Goal: Task Accomplishment & Management: Use online tool/utility

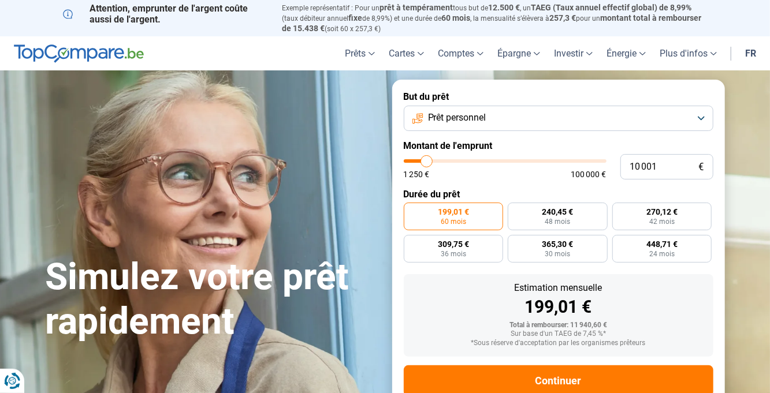
click at [694, 120] on button "Prêt personnel" at bounding box center [559, 118] width 310 height 25
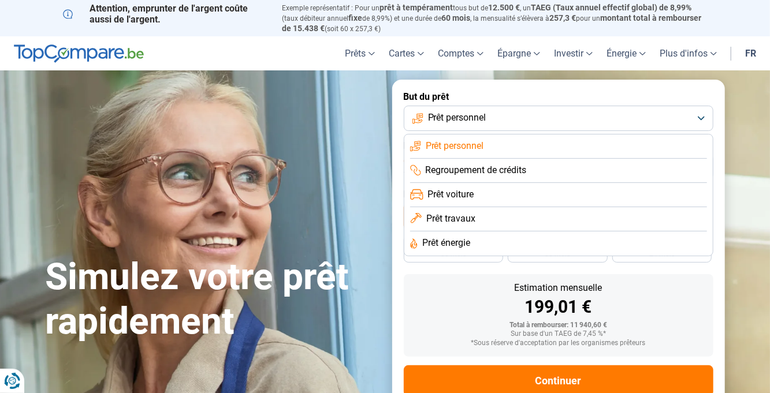
click at [511, 148] on li "Prêt personnel" at bounding box center [558, 147] width 297 height 24
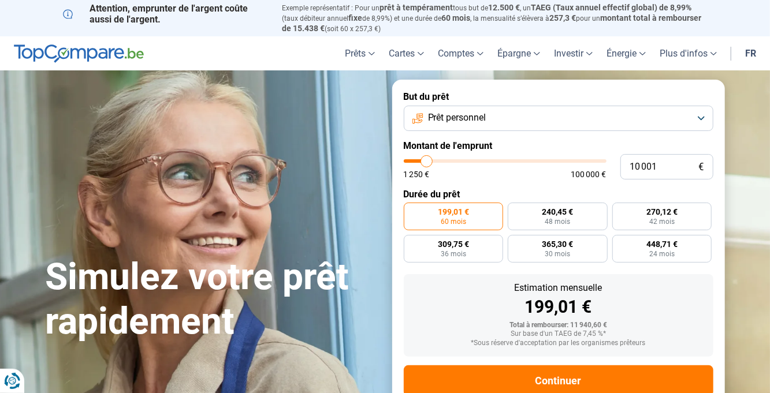
type input "8 250"
type input "8250"
type input "11 500"
type input "11500"
type input "14 250"
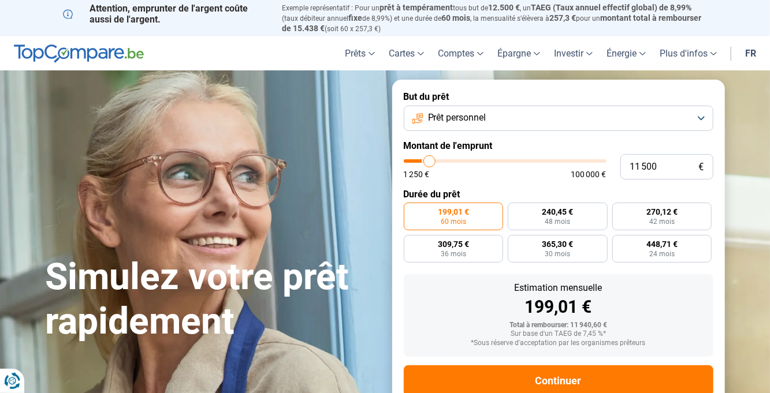
type input "14250"
type input "31 750"
type input "31750"
type input "33 500"
type input "33500"
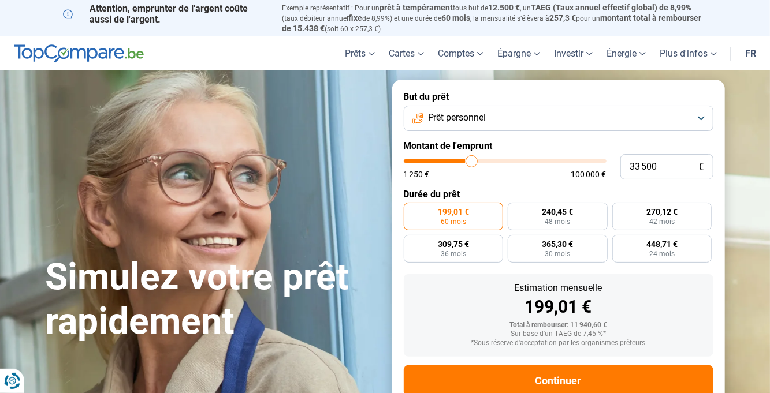
type input "35 250"
type input "35250"
type input "36 750"
type input "36750"
type input "38 250"
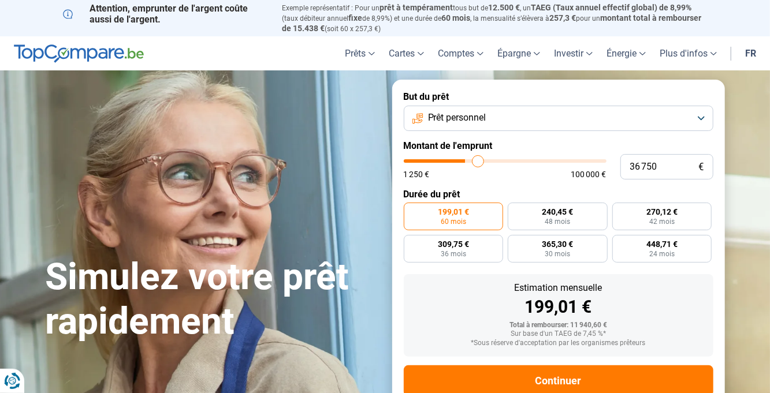
type input "38250"
type input "39 500"
type input "39500"
type input "41 000"
type input "41000"
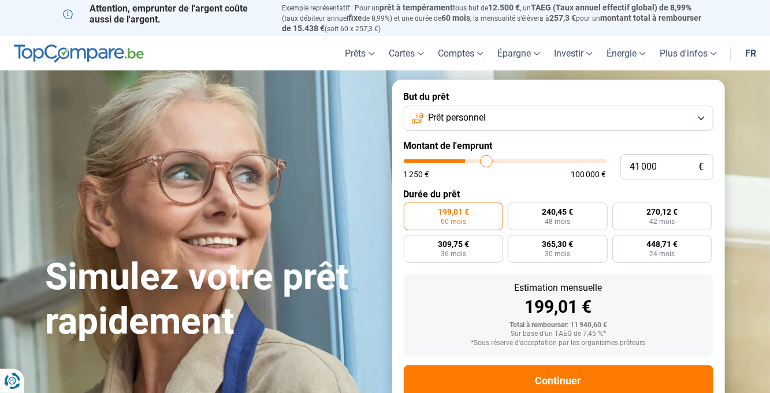
type input "42 500"
type input "42500"
type input "44 250"
type input "44250"
type input "45 750"
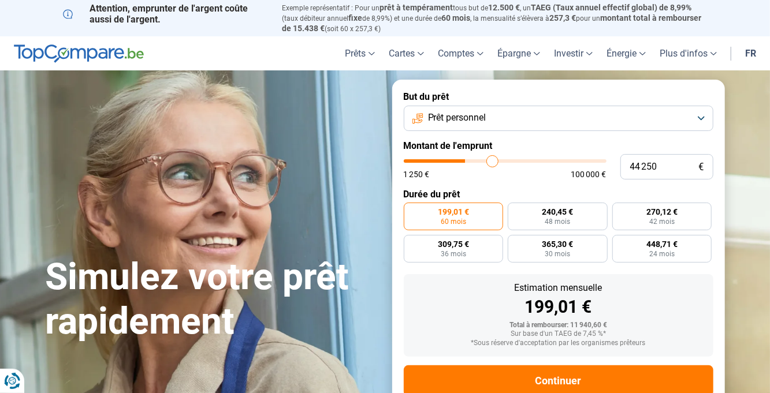
type input "45750"
type input "47 000"
type input "47000"
type input "48 500"
type input "48500"
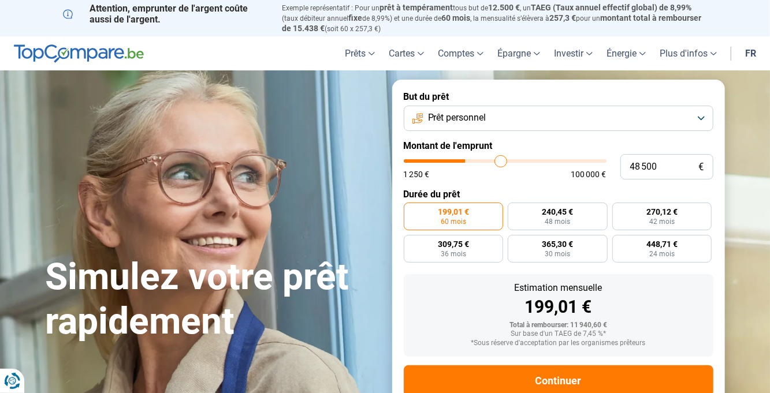
type input "49 750"
type input "49750"
type input "51 000"
type input "51000"
type input "52 250"
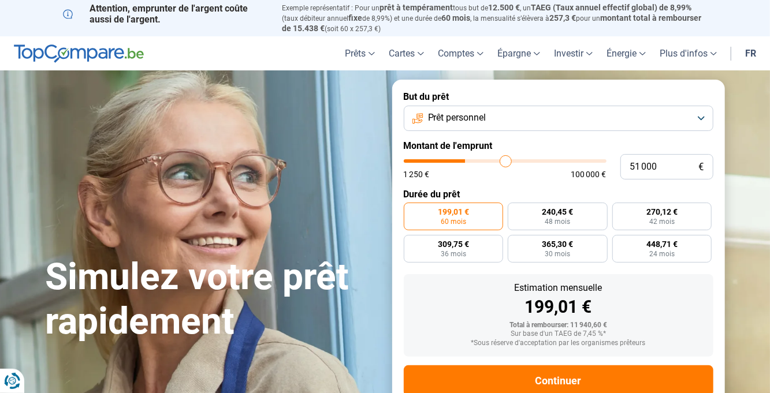
type input "52250"
type input "53 250"
type input "53250"
type input "54 250"
type input "54250"
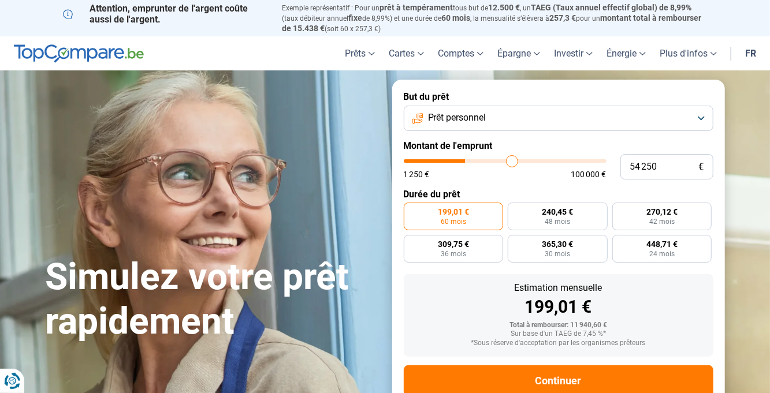
type input "55 250"
type input "55250"
type input "56 250"
type input "56250"
type input "57 000"
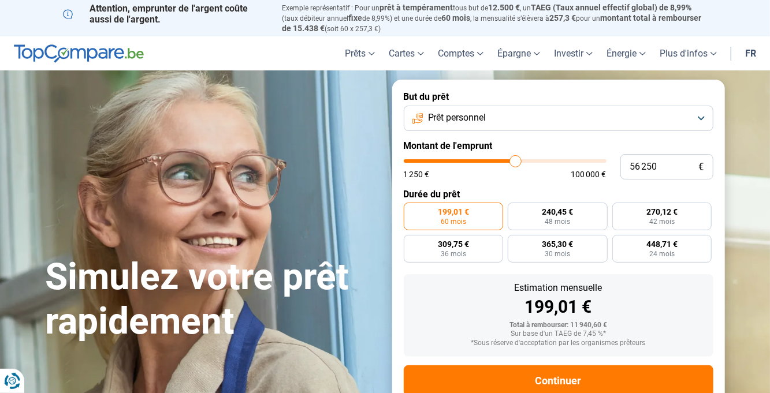
type input "57000"
type input "57 750"
type input "57750"
type input "58 500"
type input "58500"
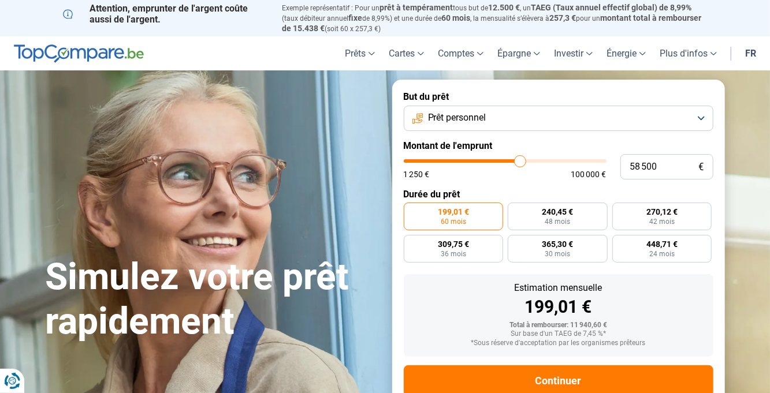
type input "59 500"
type input "59500"
type input "60 000"
type input "60000"
type input "60 750"
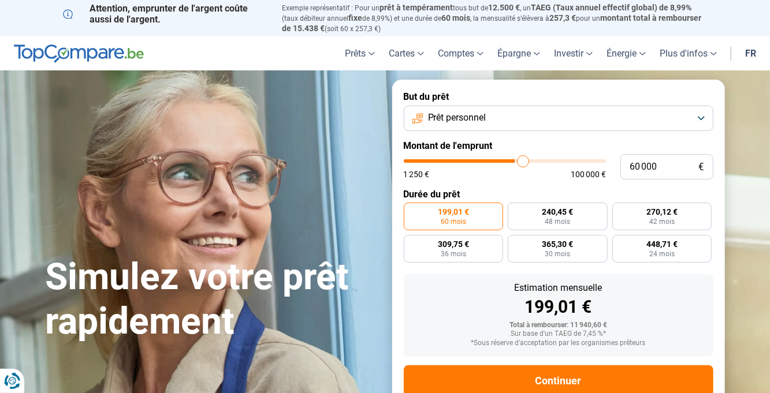
type input "60750"
type input "61 250"
type input "61250"
type input "62 000"
type input "62000"
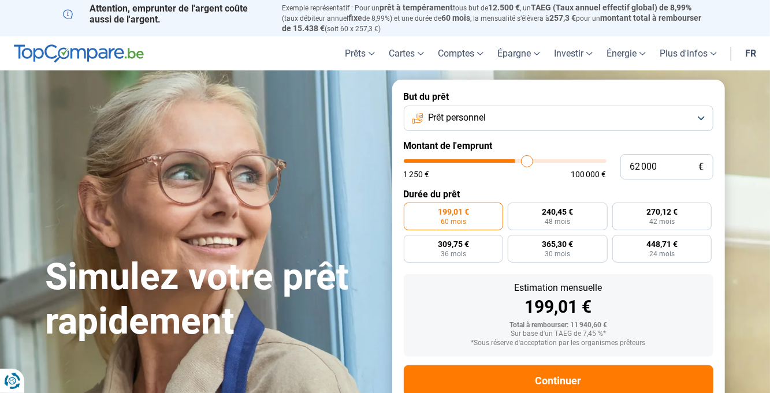
type input "62 500"
type input "62500"
type input "63 000"
type input "63000"
type input "63 500"
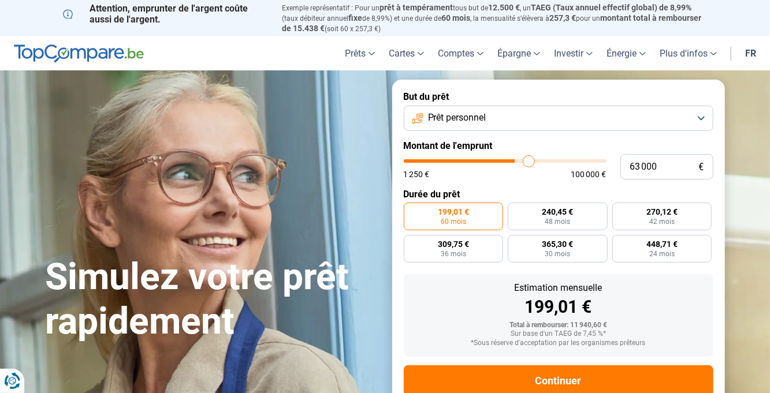
type input "63500"
type input "64 000"
type input "64000"
type input "64 250"
type input "64250"
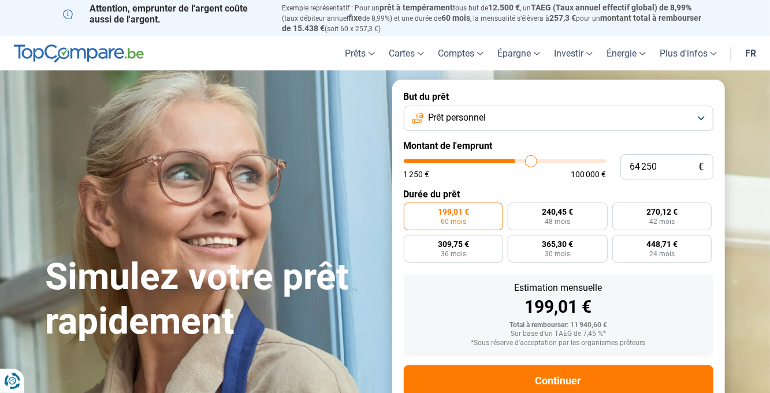
type input "64 750"
type input "64750"
type input "65 000"
type input "65000"
type input "65 250"
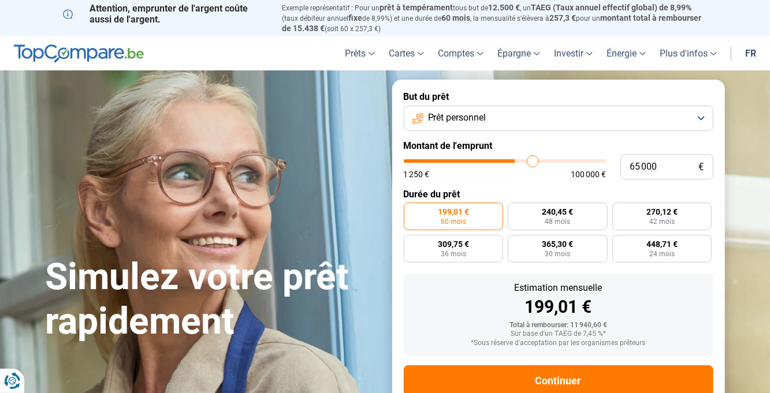
type input "65250"
type input "65 500"
type input "65500"
type input "65 750"
type input "65750"
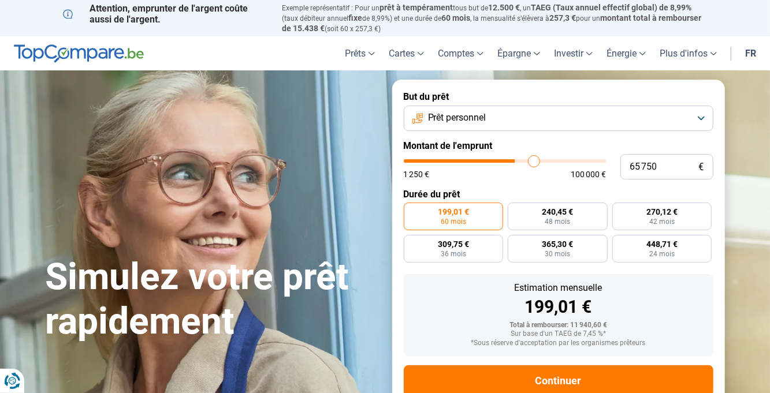
type input "66 000"
type input "66000"
type input "66 250"
type input "66250"
type input "66 500"
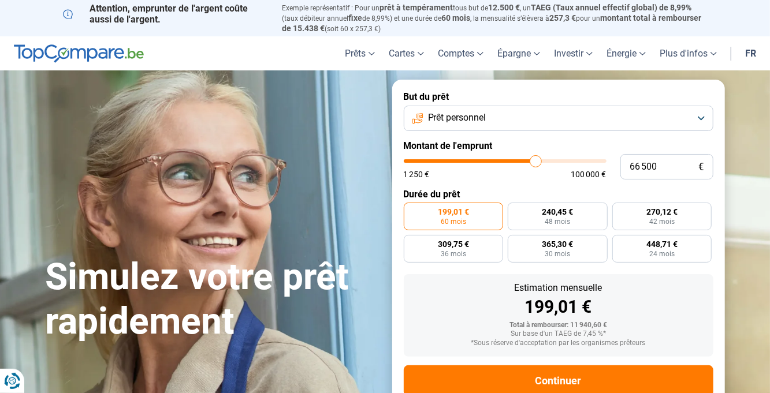
type input "66500"
radio input "false"
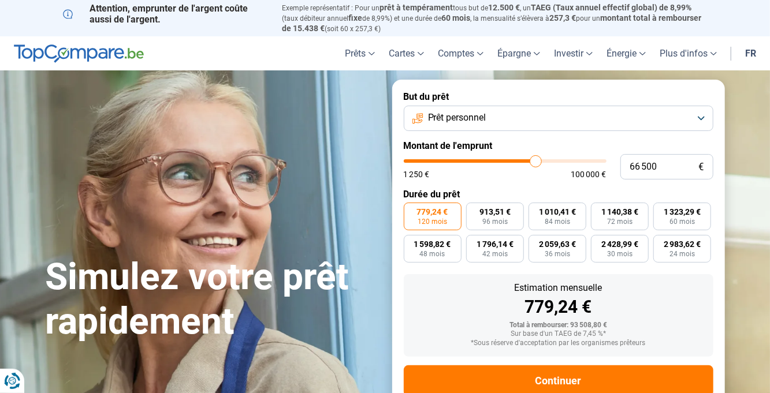
scroll to position [29, 0]
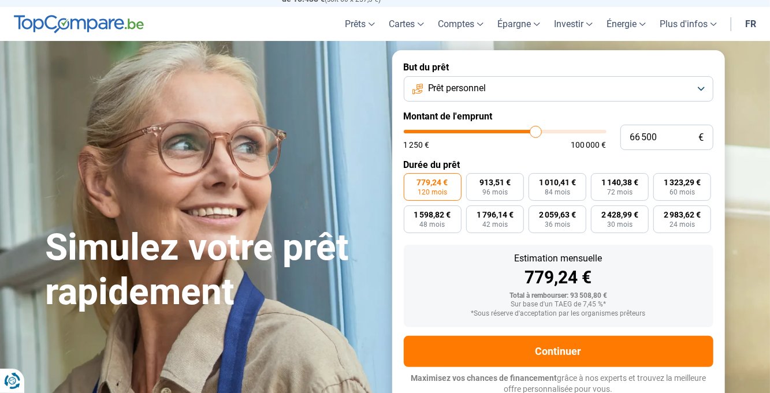
type input "64 250"
type input "64250"
type input "61 250"
type input "61250"
type input "60 000"
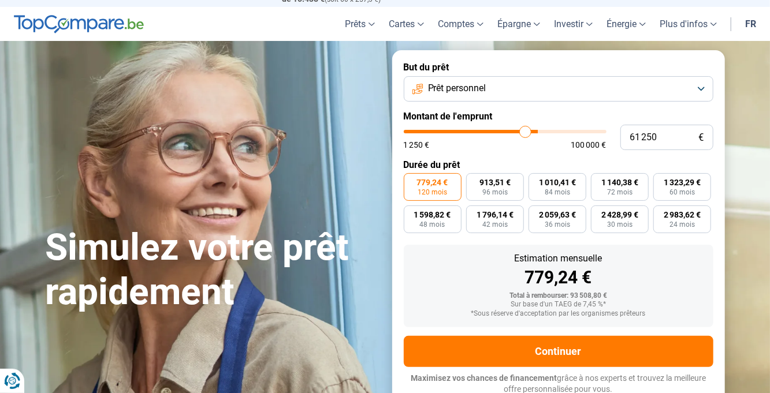
type input "60000"
type input "59 000"
type input "59000"
type input "57 750"
type input "57750"
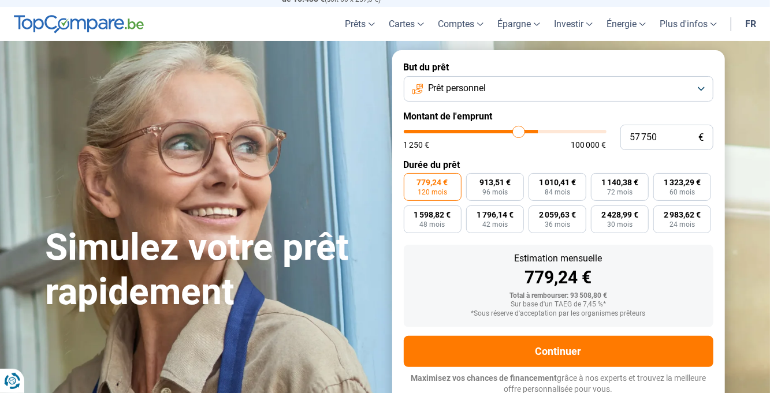
type input "56 500"
type input "56500"
type input "55 250"
type input "55250"
type input "54 000"
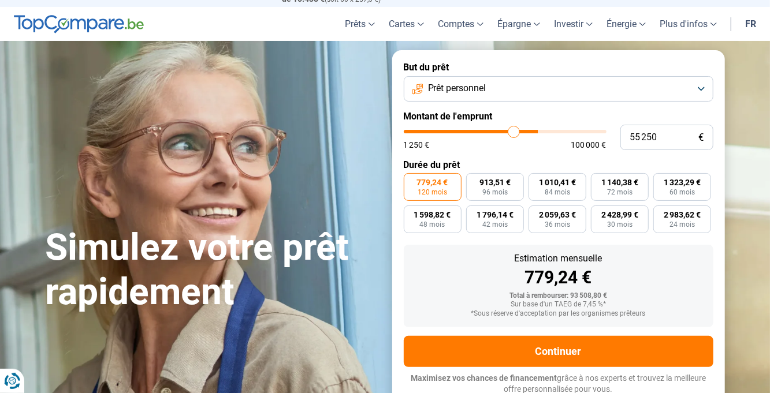
type input "54000"
type input "52 500"
type input "52500"
type input "51 250"
type input "51250"
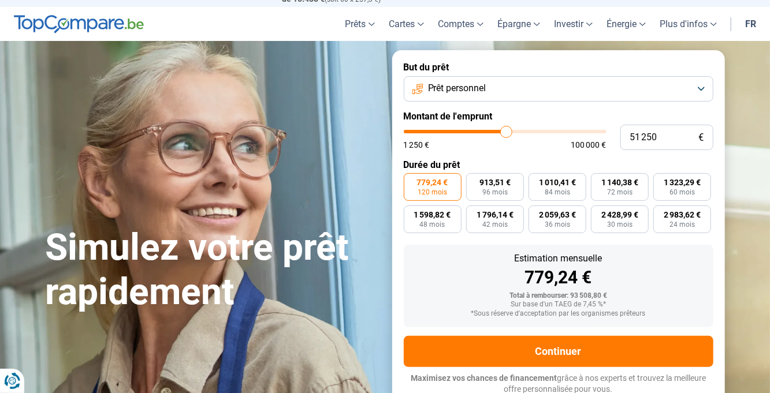
type input "50 250"
type input "50250"
type input "49 500"
type input "49500"
type input "49 000"
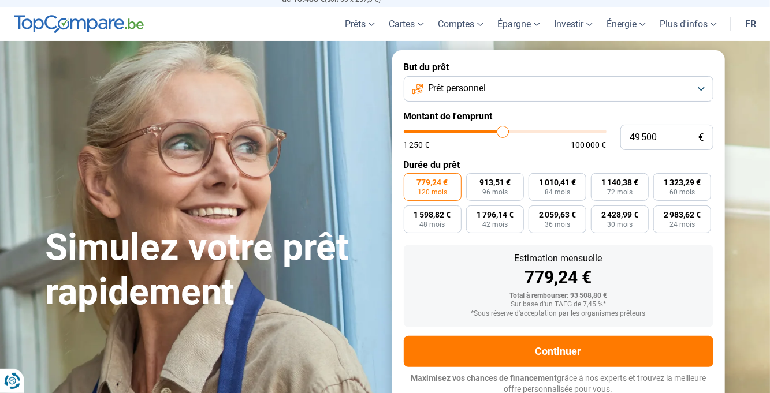
type input "49000"
type input "48 250"
type input "48250"
type input "47 750"
type input "47000"
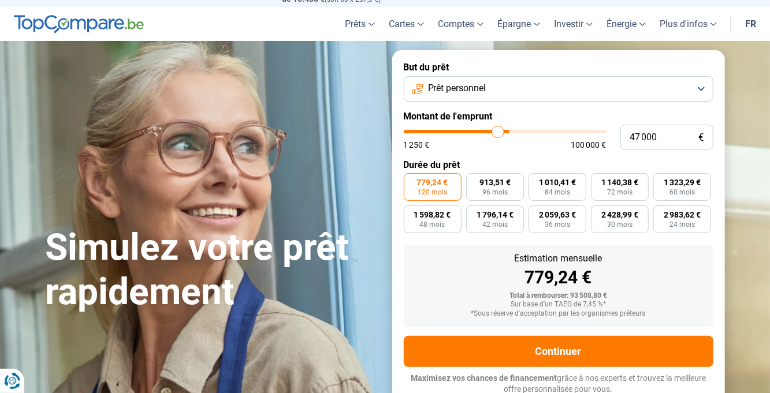
type input "43 500"
type input "43500"
type input "43 000"
type input "43000"
type input "34 500"
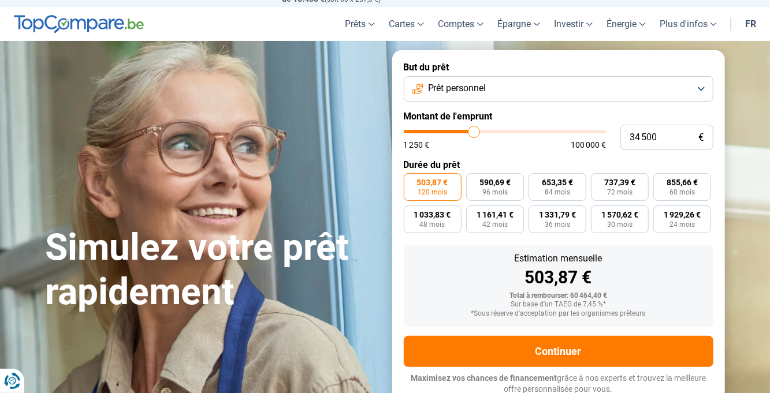
type input "34500"
type input "34 250"
type input "34250"
type input "24 750"
type input "24750"
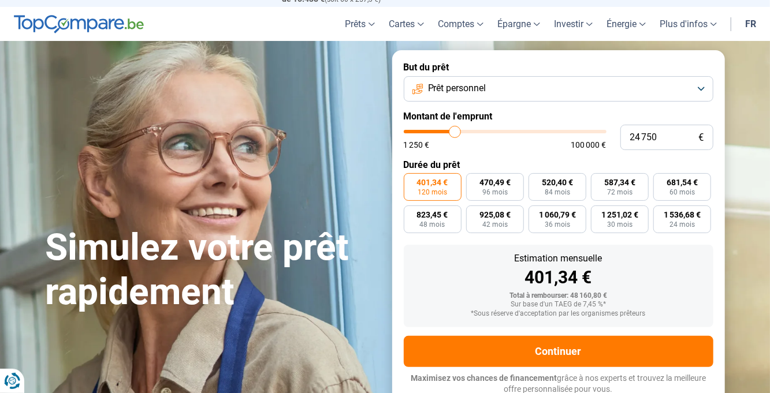
type input "19 250"
type input "19250"
radio input "true"
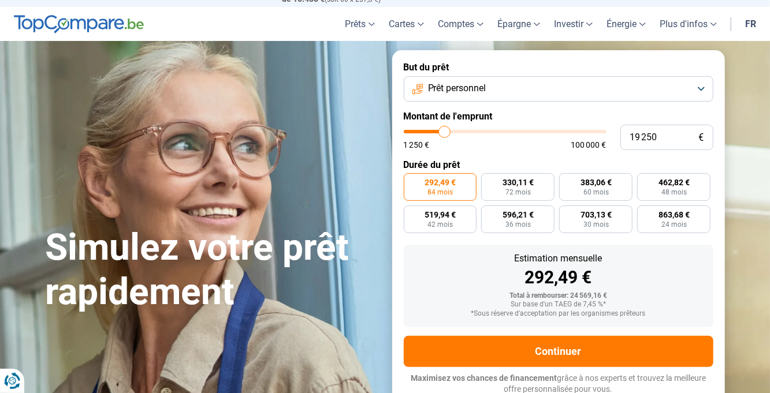
type input "16 750"
type input "16750"
type input "17 250"
type input "17250"
type input "21 500"
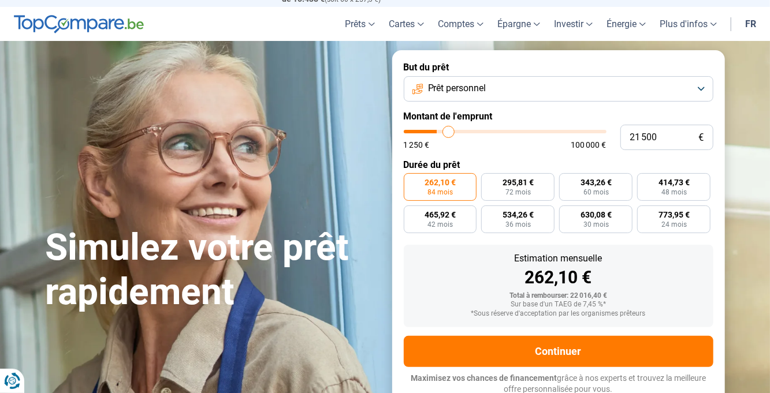
type input "21500"
radio input "false"
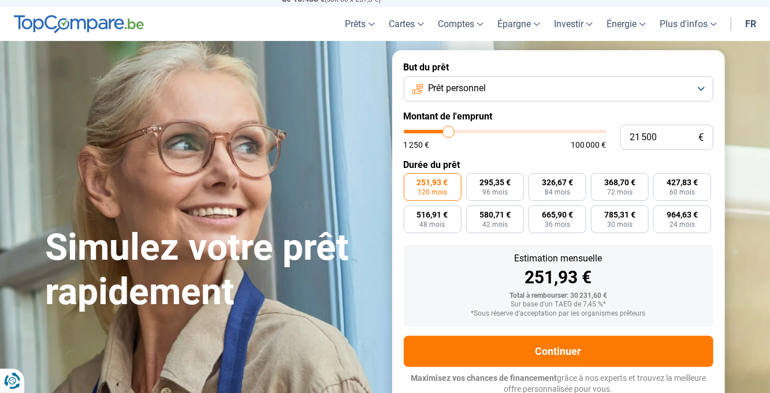
type input "26 250"
type input "26250"
click at [671, 137] on input "26 250" at bounding box center [666, 137] width 93 height 25
type input "2 625"
type input "2750"
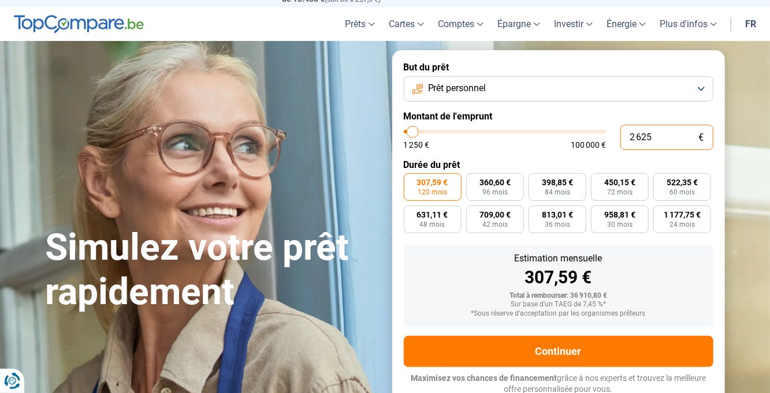
type input "262"
type input "1250"
type input "26"
type input "1250"
type input "2"
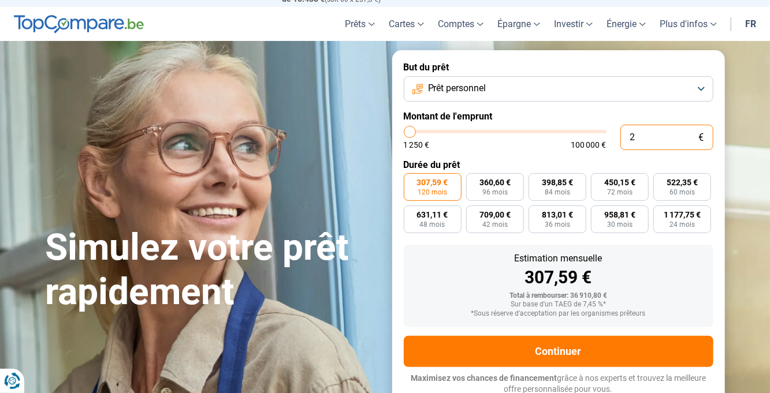
type input "1250"
type input "0"
type input "1250"
type input "2"
type input "1250"
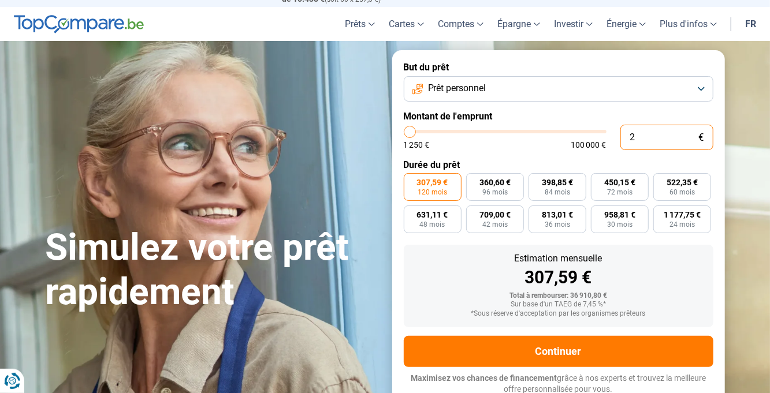
type input "25"
type input "1250"
type input "250"
type input "1250"
type input "2 500"
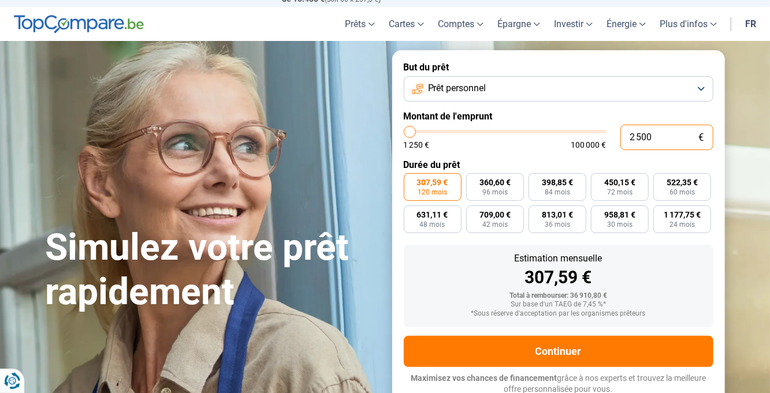
type input "2500"
type input "25 000"
type input "25000"
type input "87 500"
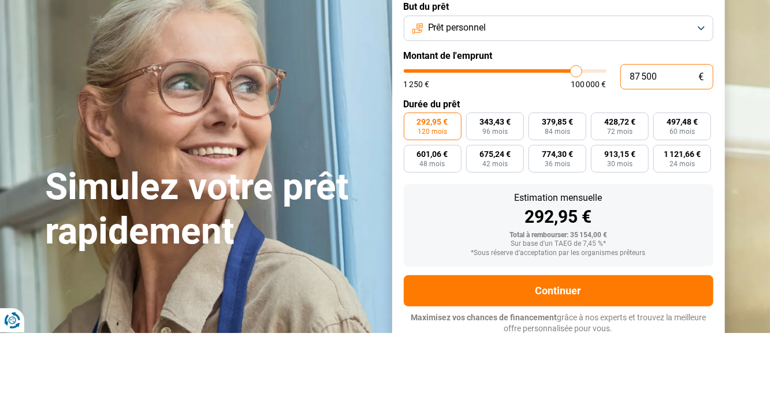
type input "87500"
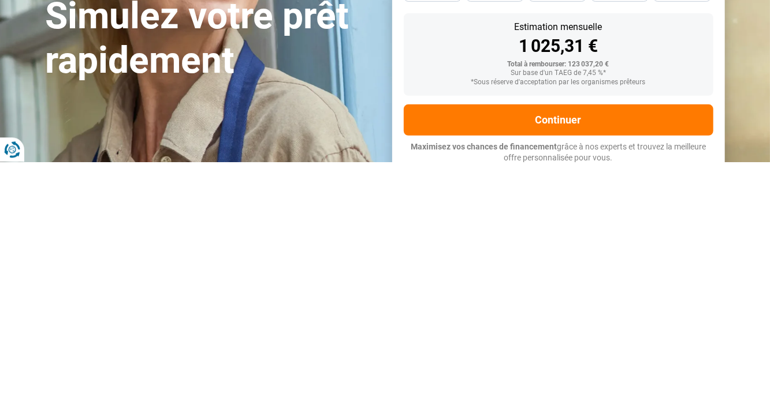
click at [362, 356] on div "Simulez votre prêt rapidement But du prêt Prêt personnel Montant de l'emprunt 8…" at bounding box center [385, 228] width 693 height 356
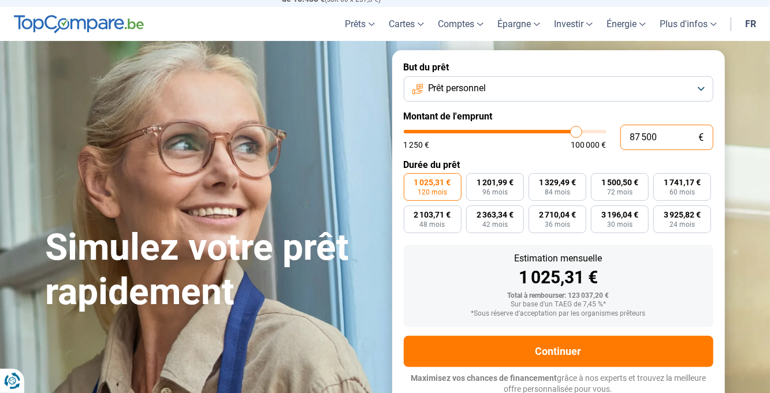
click at [671, 135] on input "87 500" at bounding box center [666, 137] width 93 height 25
type input "88 250"
type input "88250"
type input "85 500"
type input "85500"
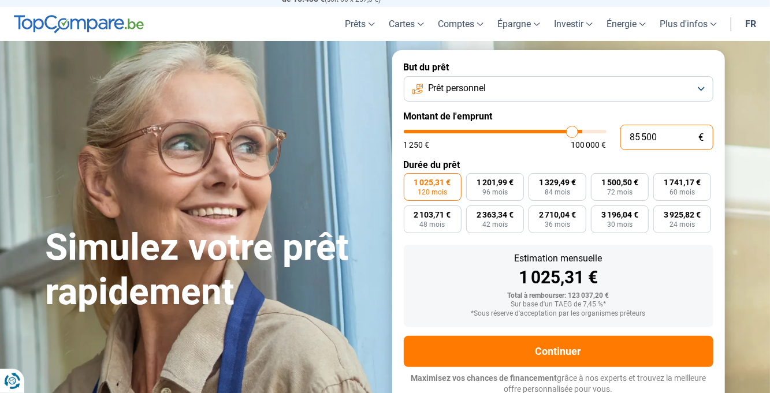
type input "83 500"
type input "83500"
type input "76 000"
type input "76000"
type input "73 000"
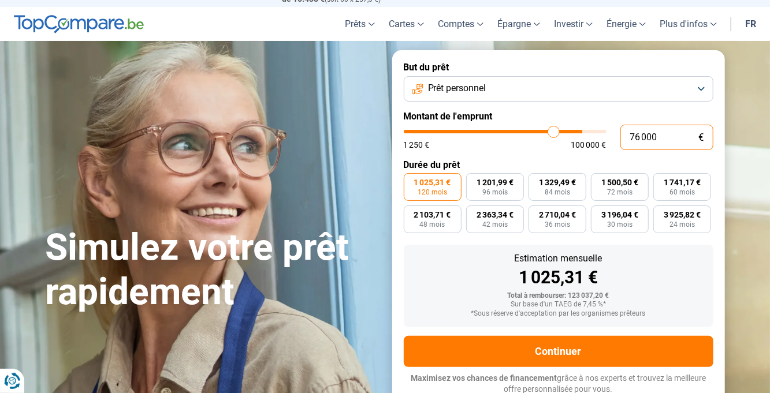
type input "73000"
type input "70 750"
type input "70750"
type input "68 500"
type input "68500"
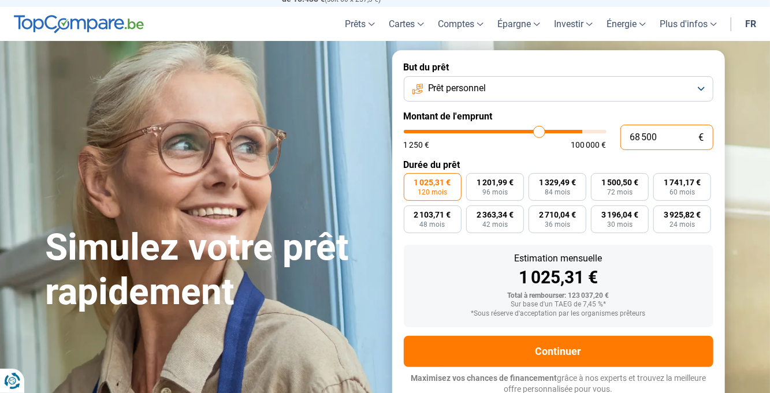
type input "66 750"
type input "66750"
type input "65 250"
type input "65250"
type input "63 750"
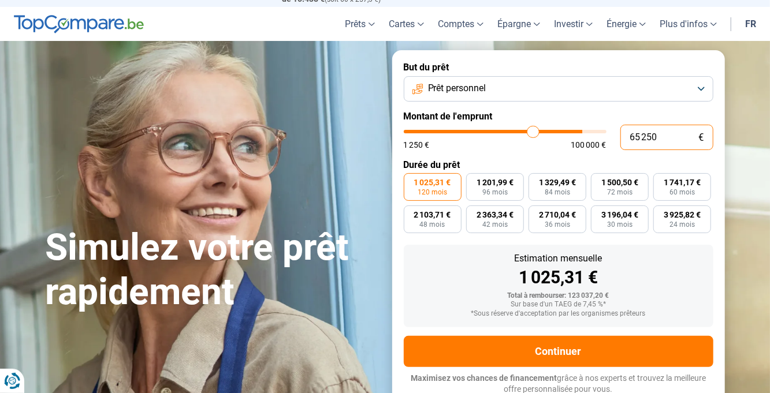
type input "63750"
type input "62 250"
type input "62250"
type input "60 750"
type input "60750"
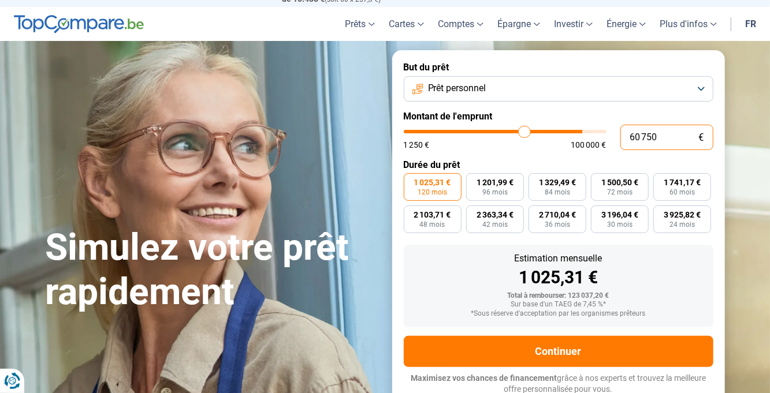
type input "60 250"
type input "60250"
type input "58 000"
type input "58000"
type input "56 750"
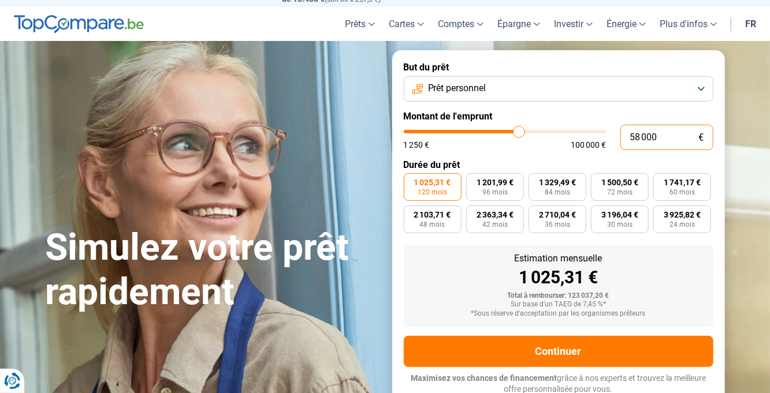
type input "56750"
type input "56 000"
type input "56000"
type input "55 250"
type input "55250"
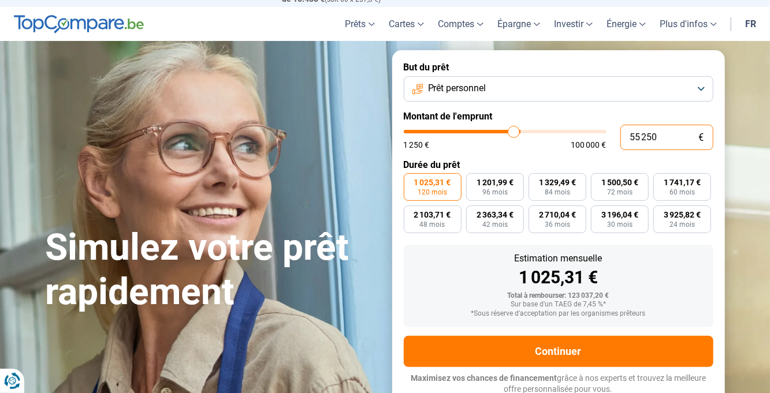
type input "54 750"
type input "54750"
type input "54 000"
type input "54000"
type input "53 500"
